Goal: Task Accomplishment & Management: Complete application form

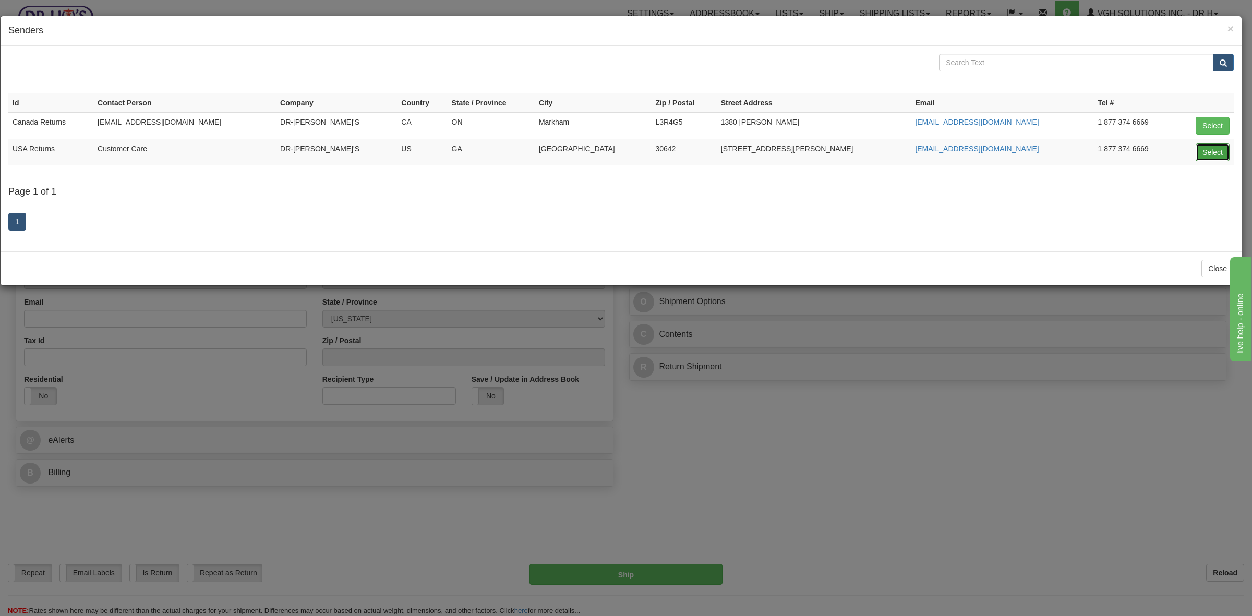
click at [1208, 154] on button "Select" at bounding box center [1213, 152] width 34 height 18
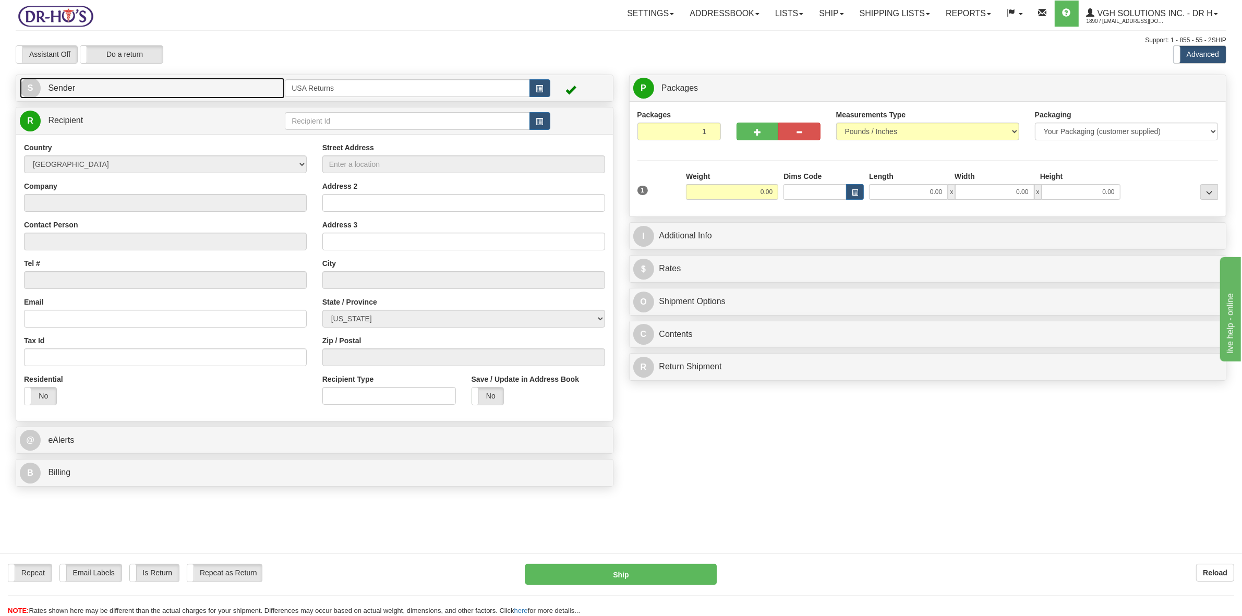
click at [88, 89] on link "S Sender" at bounding box center [152, 88] width 265 height 21
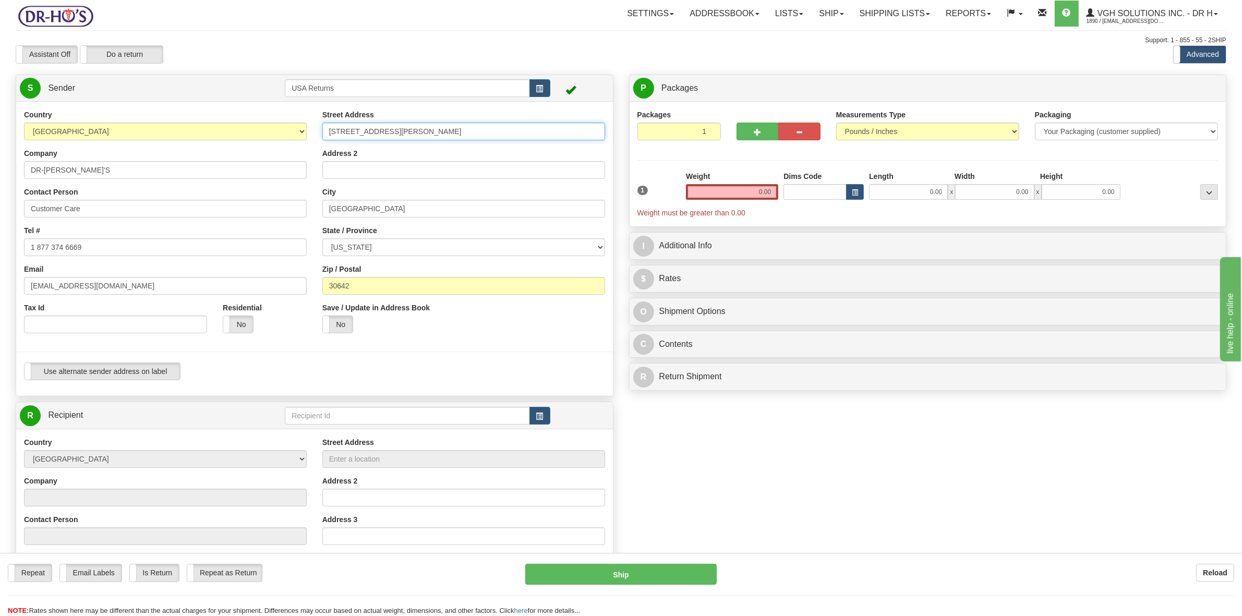
drag, startPoint x: 403, startPoint y: 131, endPoint x: 329, endPoint y: 135, distance: 74.7
click at [329, 135] on input "[STREET_ADDRESS][PERSON_NAME]" at bounding box center [463, 132] width 283 height 18
drag, startPoint x: 387, startPoint y: 208, endPoint x: 280, endPoint y: 223, distance: 107.6
click at [277, 217] on div "Country [GEOGRAPHIC_DATA] [GEOGRAPHIC_DATA] [GEOGRAPHIC_DATA] [GEOGRAPHIC_DATA]…" at bounding box center [314, 249] width 597 height 279
drag, startPoint x: 364, startPoint y: 289, endPoint x: 170, endPoint y: 243, distance: 198.8
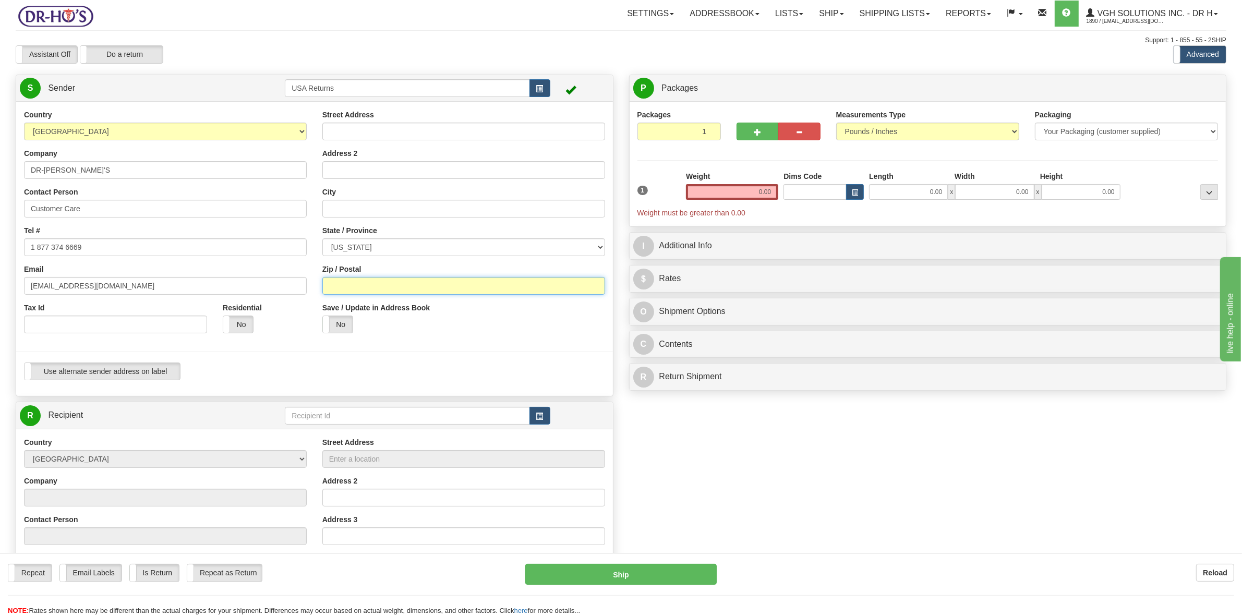
click at [290, 286] on div "Country [GEOGRAPHIC_DATA] [GEOGRAPHIC_DATA] [GEOGRAPHIC_DATA] [GEOGRAPHIC_DATA]…" at bounding box center [314, 249] width 597 height 279
drag, startPoint x: 83, startPoint y: 165, endPoint x: 2, endPoint y: 175, distance: 82.6
click at [0, 171] on div "Toggle navigation Settings Shipping Preferences Fields Preferences New" at bounding box center [621, 420] width 1242 height 840
drag, startPoint x: 94, startPoint y: 210, endPoint x: 1, endPoint y: 214, distance: 94.0
click at [0, 209] on div "Toggle navigation Settings Shipping Preferences Fields Preferences New" at bounding box center [621, 420] width 1242 height 840
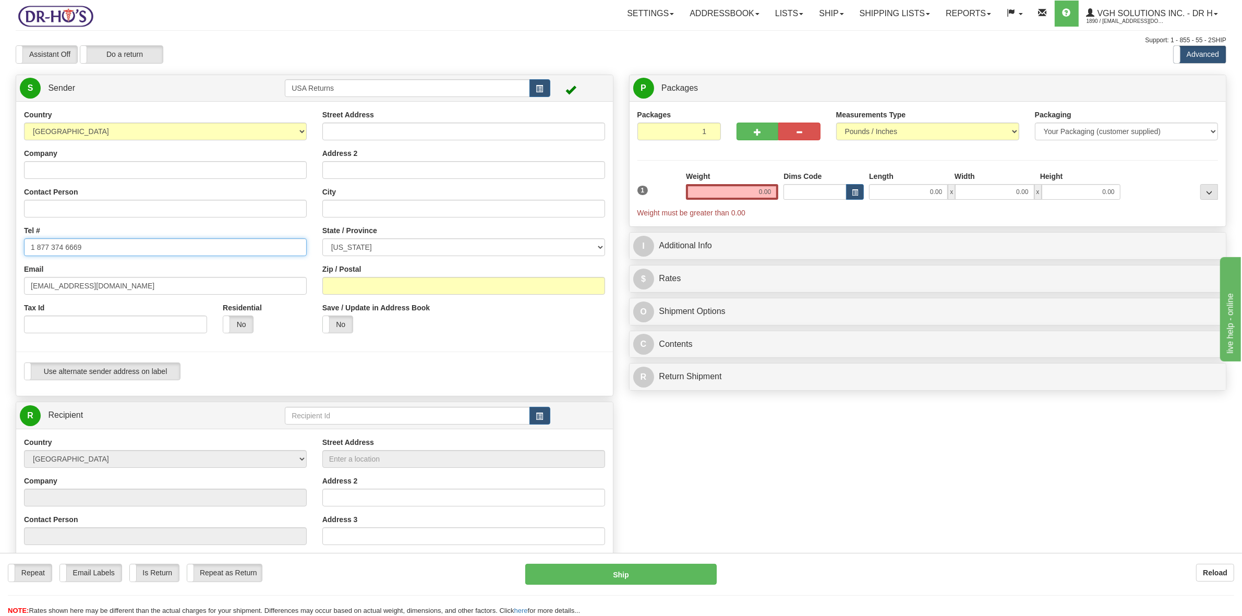
drag, startPoint x: 93, startPoint y: 246, endPoint x: 10, endPoint y: 250, distance: 82.6
click at [16, 250] on div "Country [GEOGRAPHIC_DATA] [GEOGRAPHIC_DATA] [GEOGRAPHIC_DATA] [GEOGRAPHIC_DATA]…" at bounding box center [314, 249] width 597 height 279
drag, startPoint x: 118, startPoint y: 282, endPoint x: 0, endPoint y: 289, distance: 118.6
click at [0, 289] on div "Toggle navigation Settings Shipping Preferences Fields Preferences New" at bounding box center [621, 420] width 1242 height 840
click at [66, 165] on input "Company" at bounding box center [165, 170] width 283 height 18
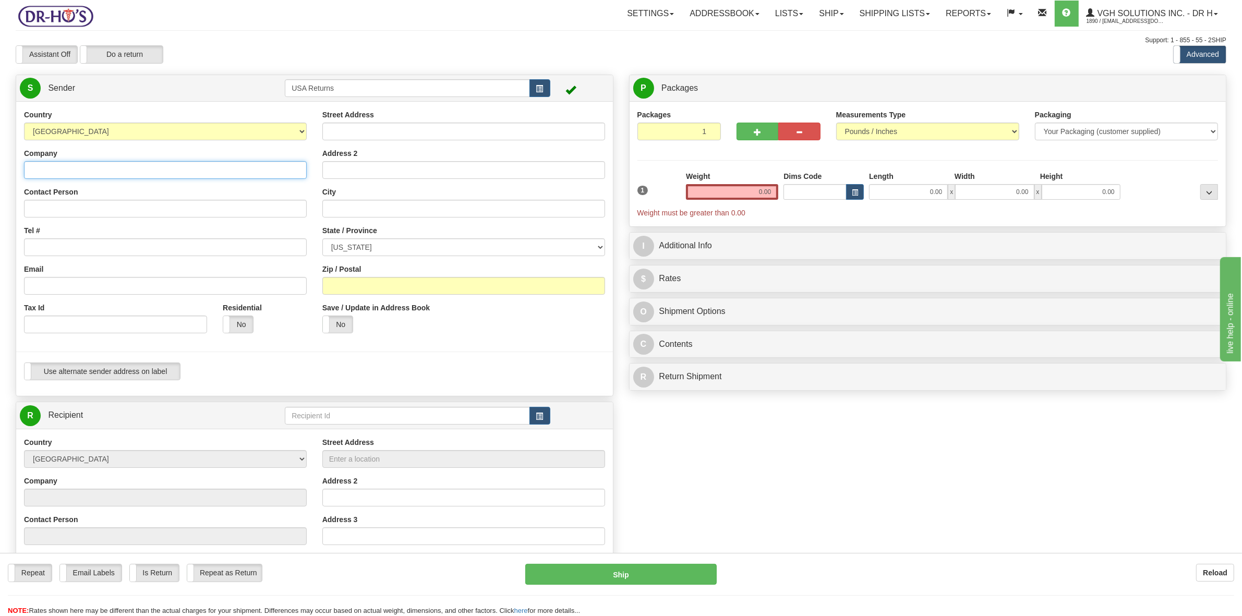
paste input "[PERSON_NAME]"
type input "[PERSON_NAME]"
click at [33, 207] on input "Contact Person" at bounding box center [165, 209] width 283 height 18
paste input "[PERSON_NAME]"
type input "[PERSON_NAME]"
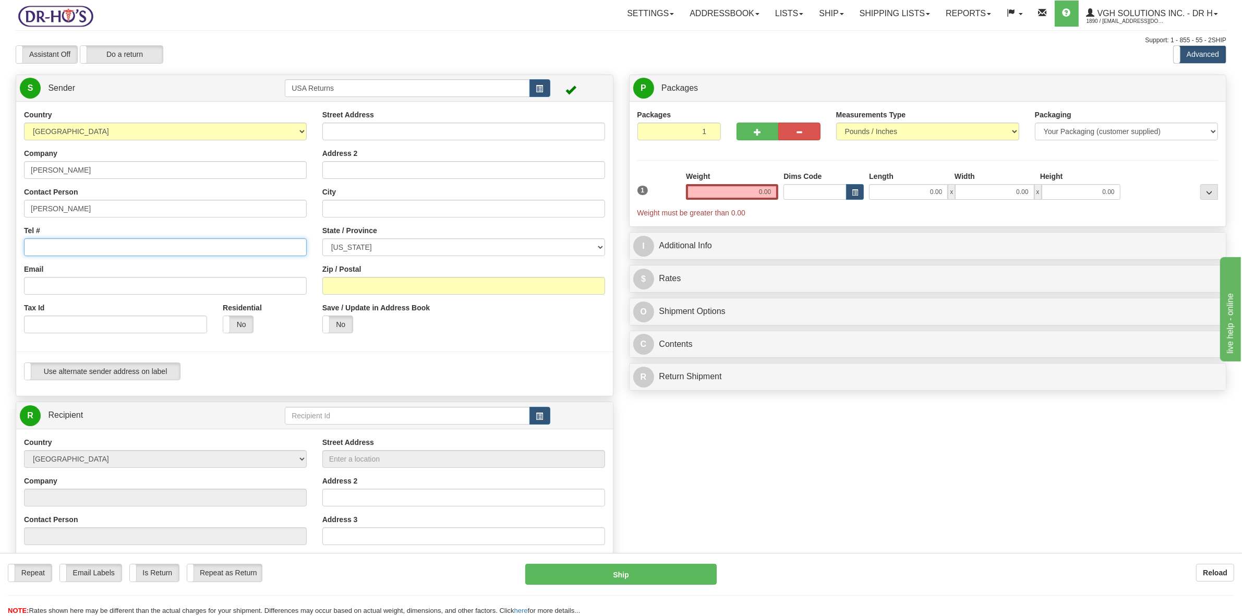
drag, startPoint x: 53, startPoint y: 244, endPoint x: 67, endPoint y: 235, distance: 16.5
click at [54, 244] on input "Tel #" at bounding box center [165, 247] width 283 height 18
paste input "3083801592"
type input "3083801592"
drag, startPoint x: 92, startPoint y: 289, endPoint x: 200, endPoint y: 204, distance: 137.1
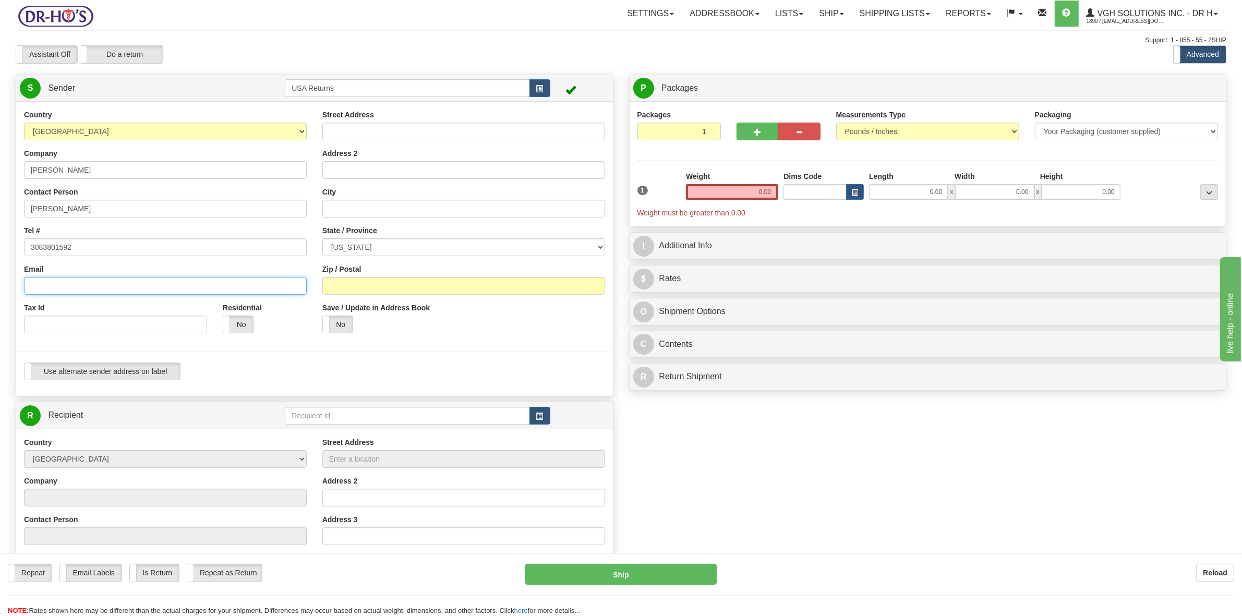
click at [92, 289] on input "Email" at bounding box center [165, 286] width 283 height 18
paste input "[EMAIL_ADDRESS][DOMAIN_NAME]"
type input "[EMAIL_ADDRESS][DOMAIN_NAME]"
drag, startPoint x: 391, startPoint y: 131, endPoint x: 439, endPoint y: 111, distance: 51.7
click at [393, 129] on input "Street Address" at bounding box center [463, 132] width 283 height 18
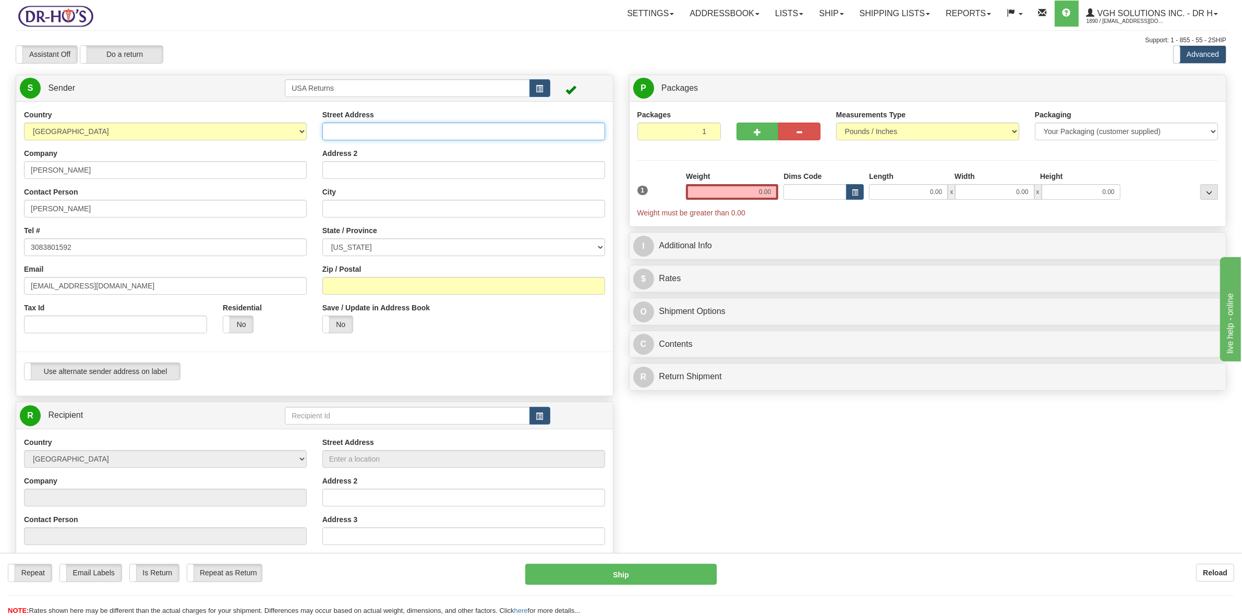
click at [377, 136] on input "Street Address" at bounding box center [463, 132] width 283 height 18
paste input "[GEOGRAPHIC_DATA][PERSON_NAME]"
type input "[GEOGRAPHIC_DATA][PERSON_NAME]"
click at [358, 168] on input "Address 2" at bounding box center [463, 170] width 283 height 18
click at [354, 225] on label "State / Province" at bounding box center [349, 230] width 55 height 10
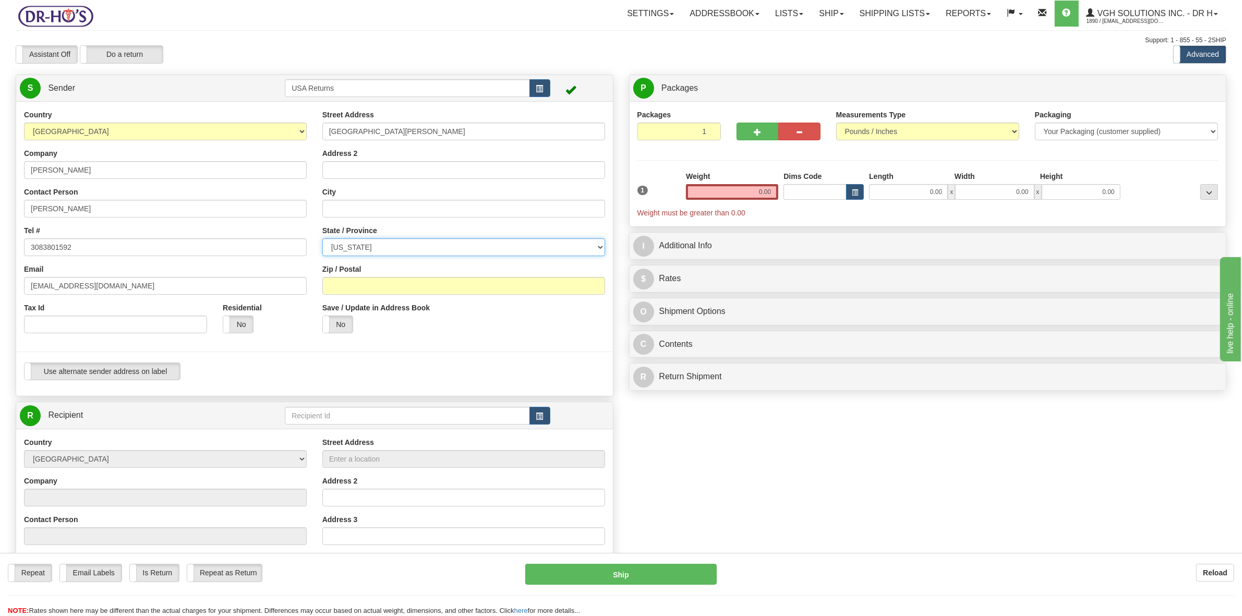
click at [354, 238] on select "[US_STATE] [US_STATE] [US_STATE] [US_STATE] Armed Forces America Armed Forces E…" at bounding box center [463, 247] width 283 height 18
click at [354, 213] on input "City" at bounding box center [463, 209] width 283 height 18
paste input "[GEOGRAPHIC_DATA]"
type input "[GEOGRAPHIC_DATA]"
click at [378, 249] on select "[US_STATE] [US_STATE] [US_STATE] [US_STATE] Armed Forces America Armed Forces E…" at bounding box center [463, 247] width 283 height 18
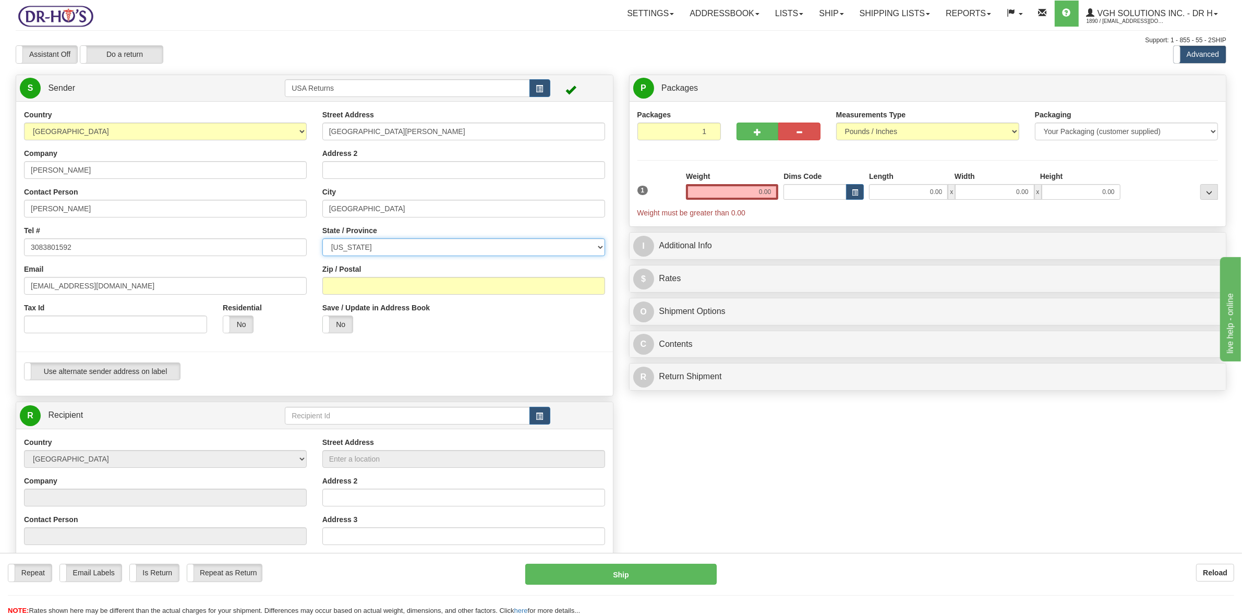
select select "NE"
click at [376, 246] on select "[US_STATE] [US_STATE] [US_STATE] [US_STATE] Armed Forces America Armed Forces E…" at bounding box center [463, 247] width 283 height 18
click at [348, 289] on input "Zip / Postal" at bounding box center [463, 286] width 283 height 18
paste input "68801"
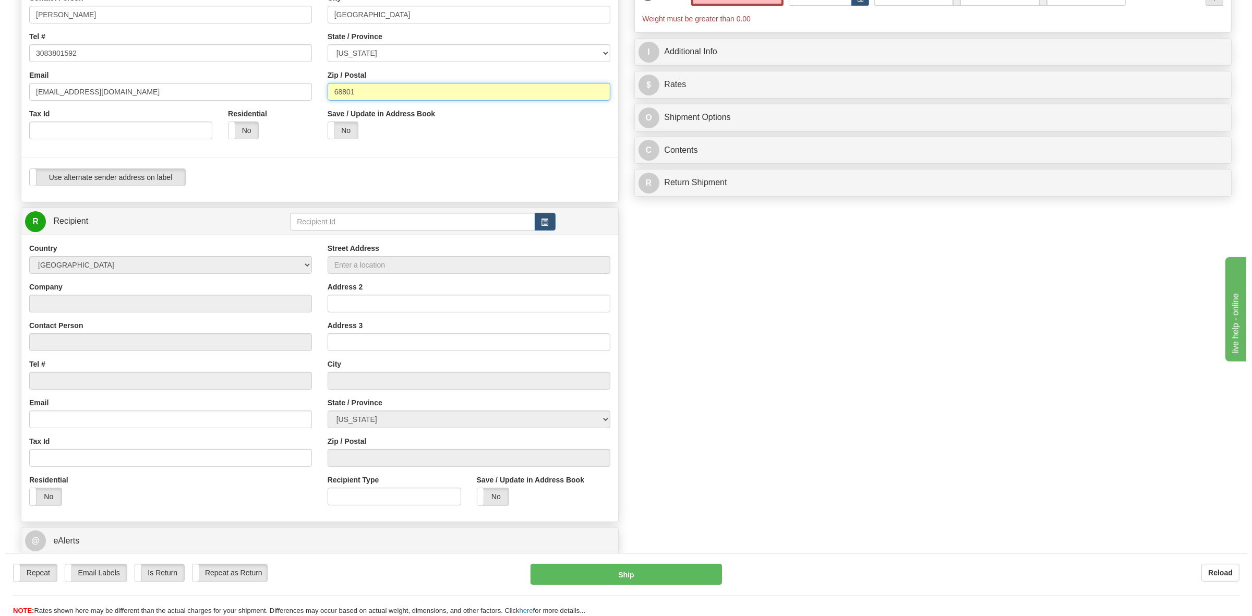
scroll to position [196, 0]
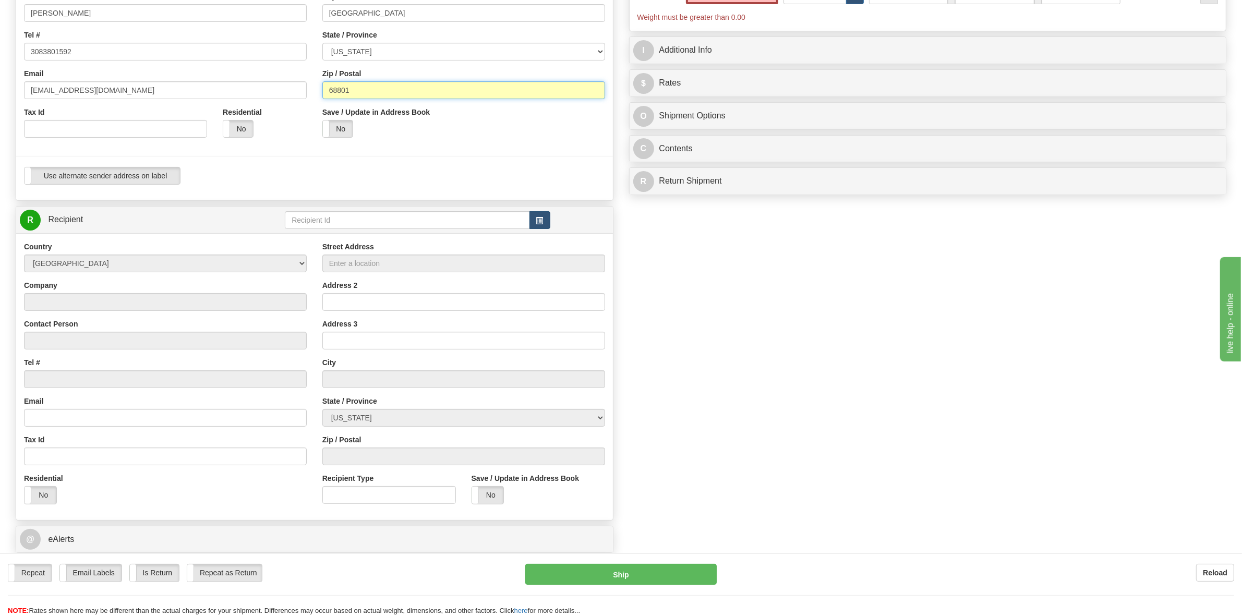
type input "68801"
click at [540, 220] on span "button" at bounding box center [539, 221] width 7 height 7
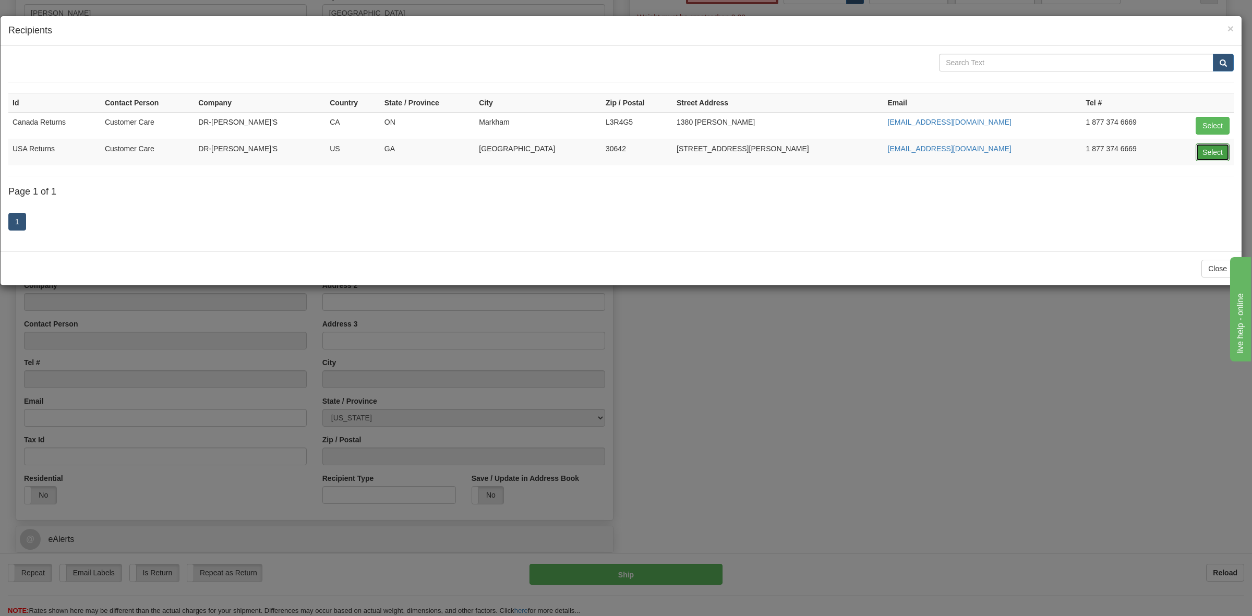
click at [1202, 150] on button "Select" at bounding box center [1213, 152] width 34 height 18
type input "USA Returns"
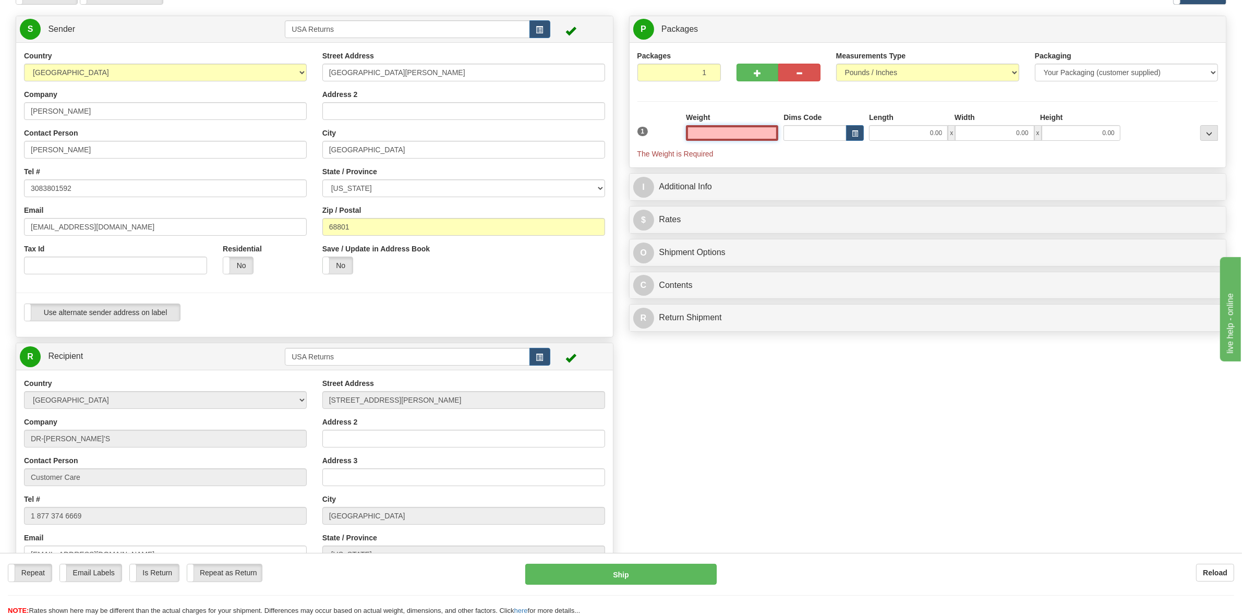
scroll to position [0, 0]
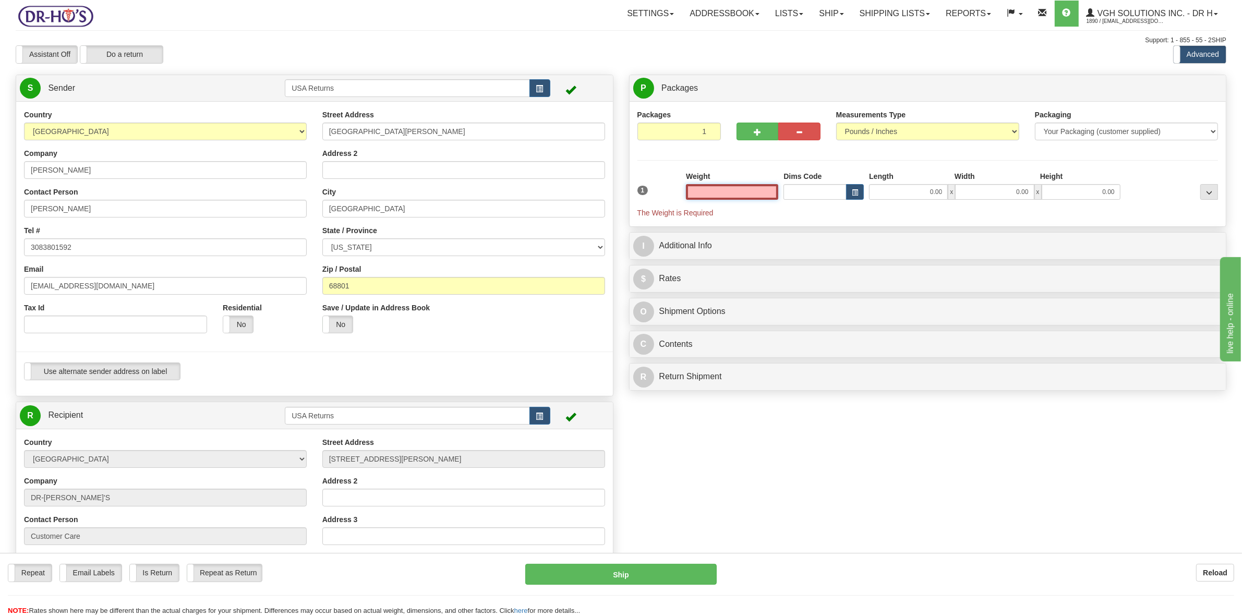
click at [770, 194] on input "text" at bounding box center [732, 192] width 92 height 16
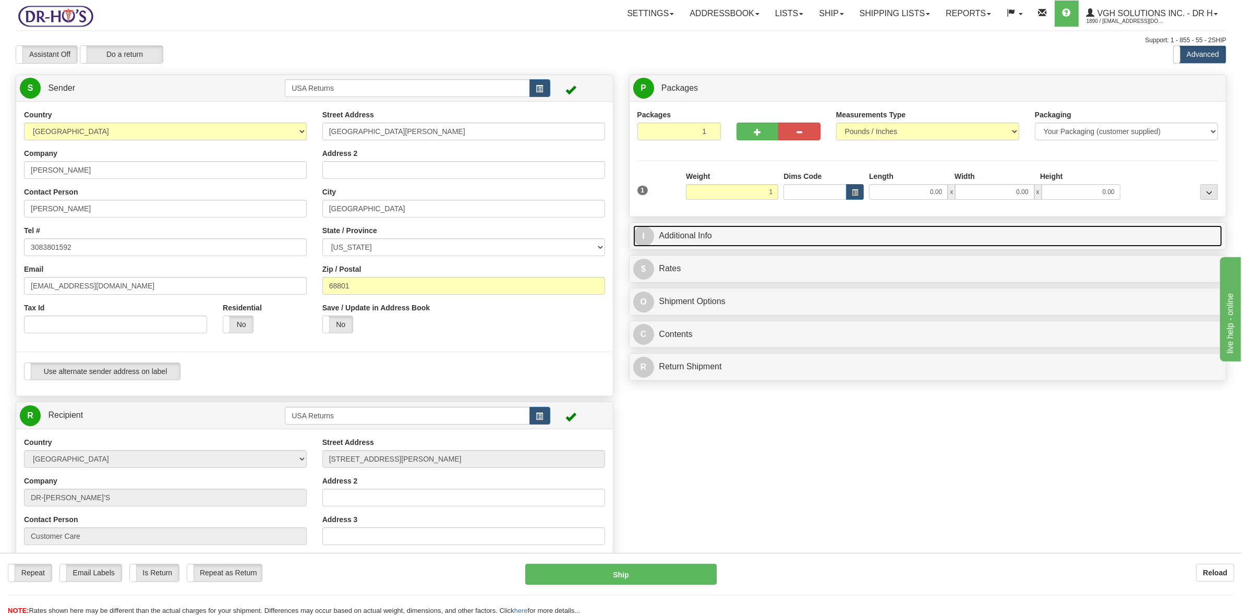
type input "1.00"
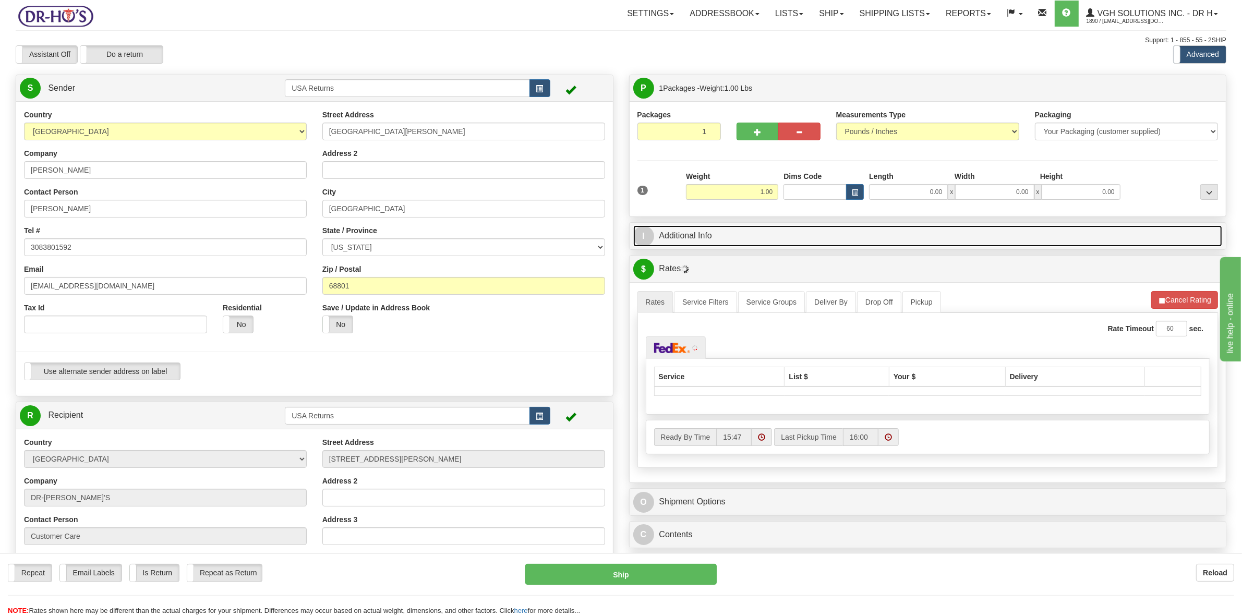
click at [747, 240] on link "I Additional Info" at bounding box center [928, 235] width 590 height 21
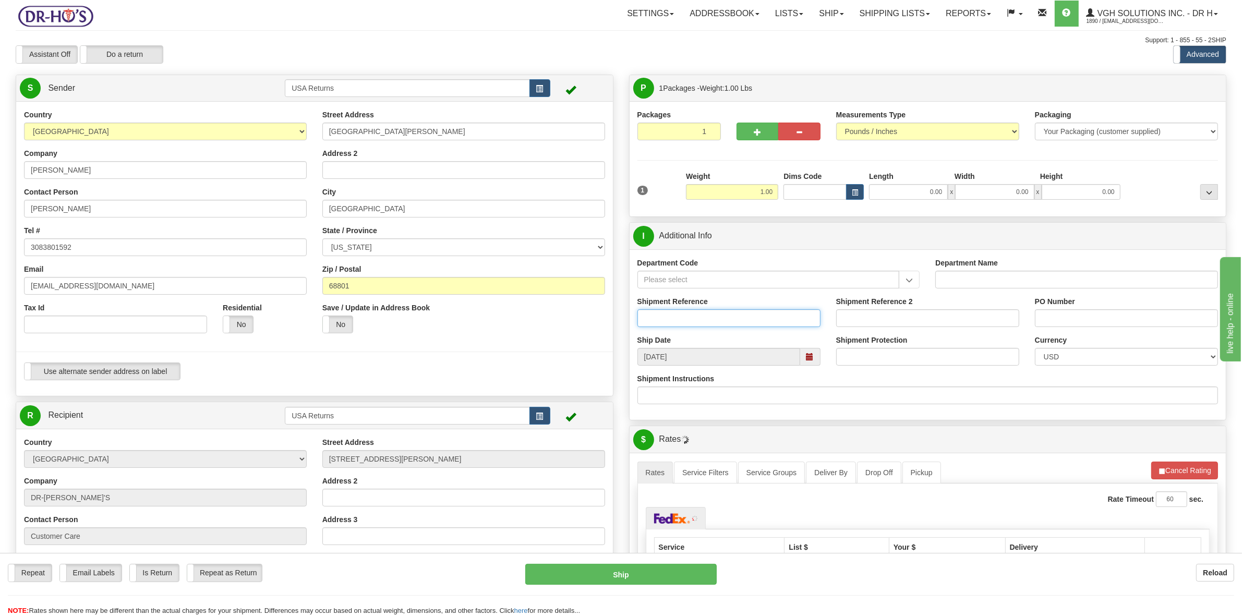
click at [726, 322] on input "Shipment Reference" at bounding box center [729, 318] width 183 height 18
paste input "1189069"
click at [810, 358] on span at bounding box center [810, 356] width 7 height 7
type input "1189069"
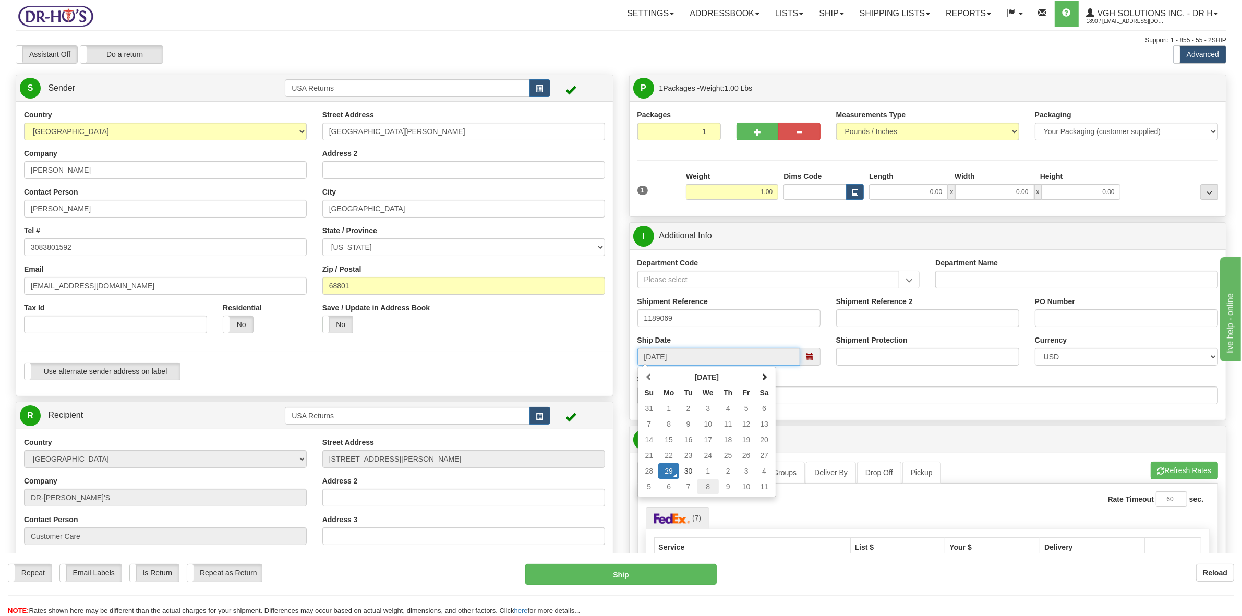
click at [707, 486] on td "8" at bounding box center [708, 487] width 21 height 16
type input "[DATE]"
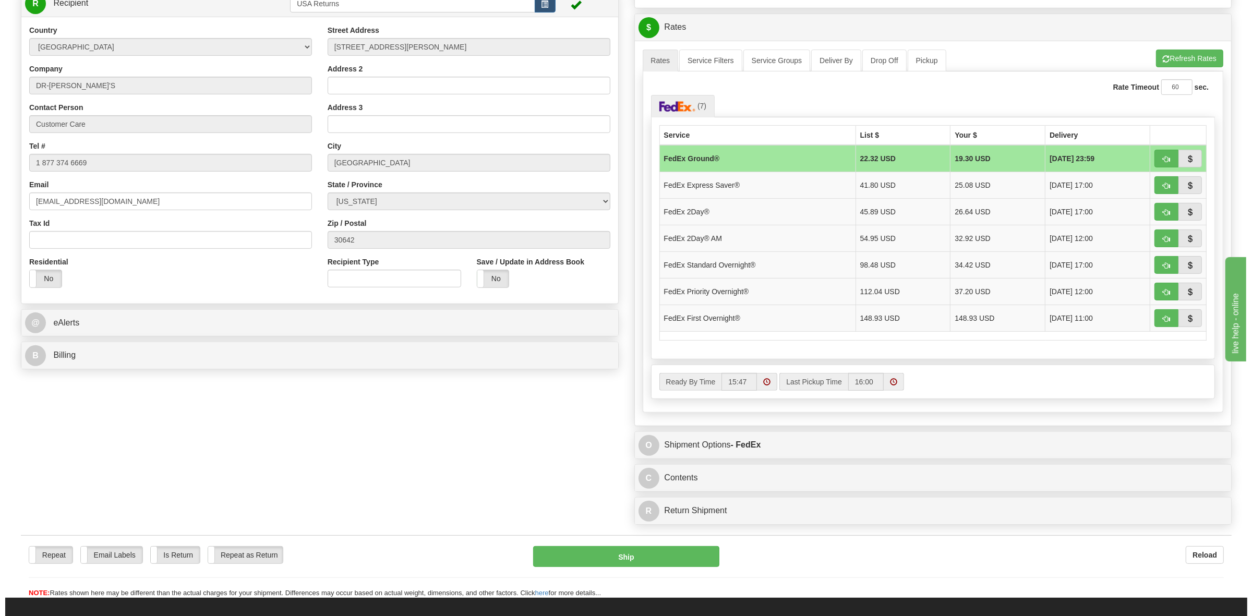
scroll to position [457, 0]
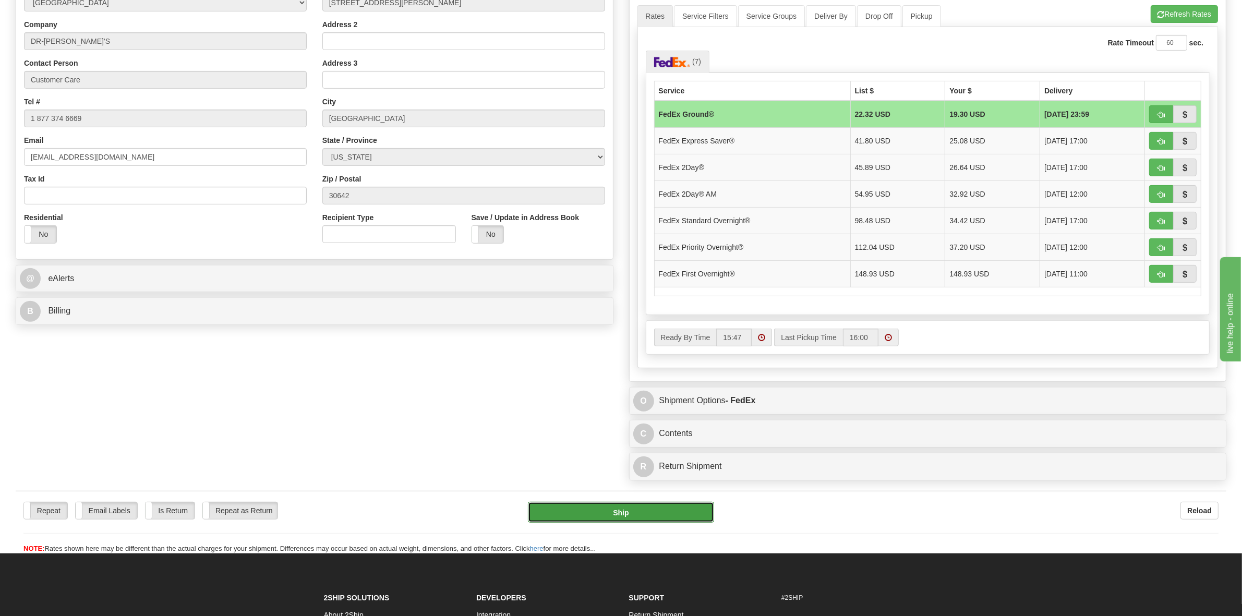
click at [665, 514] on button "Ship" at bounding box center [621, 512] width 186 height 21
type input "92"
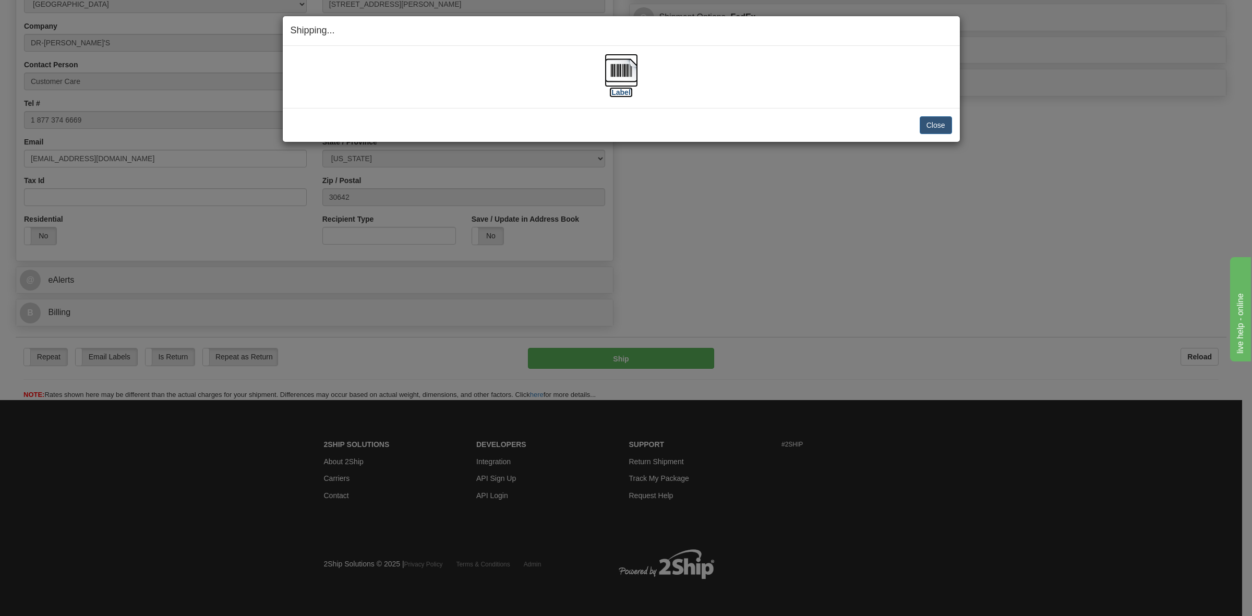
click at [617, 94] on label "[Label]" at bounding box center [621, 92] width 24 height 10
click at [933, 125] on button "Close" at bounding box center [936, 125] width 32 height 18
